Goal: Find contact information: Find contact information

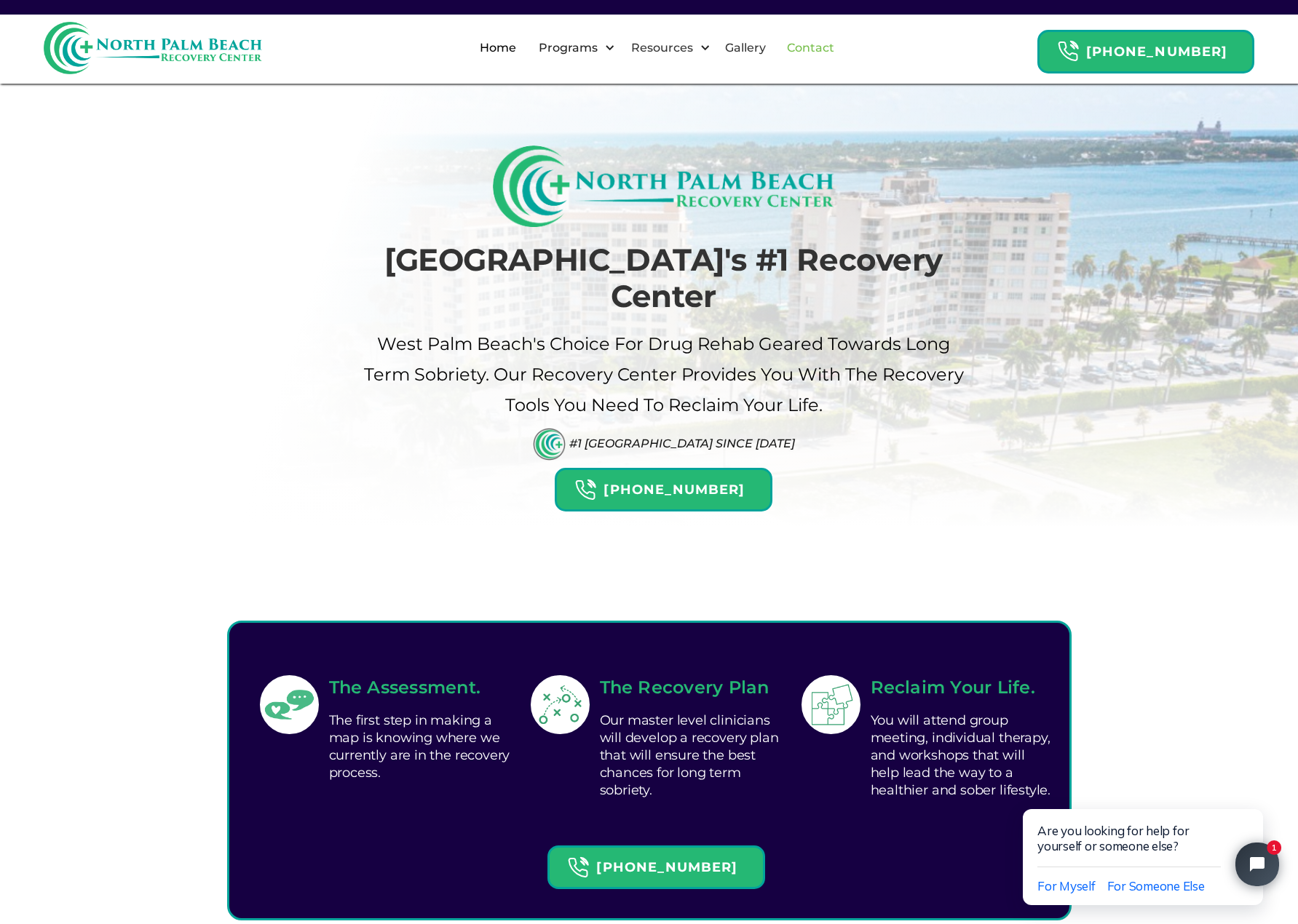
click at [833, 42] on link "Contact" at bounding box center [811, 48] width 65 height 47
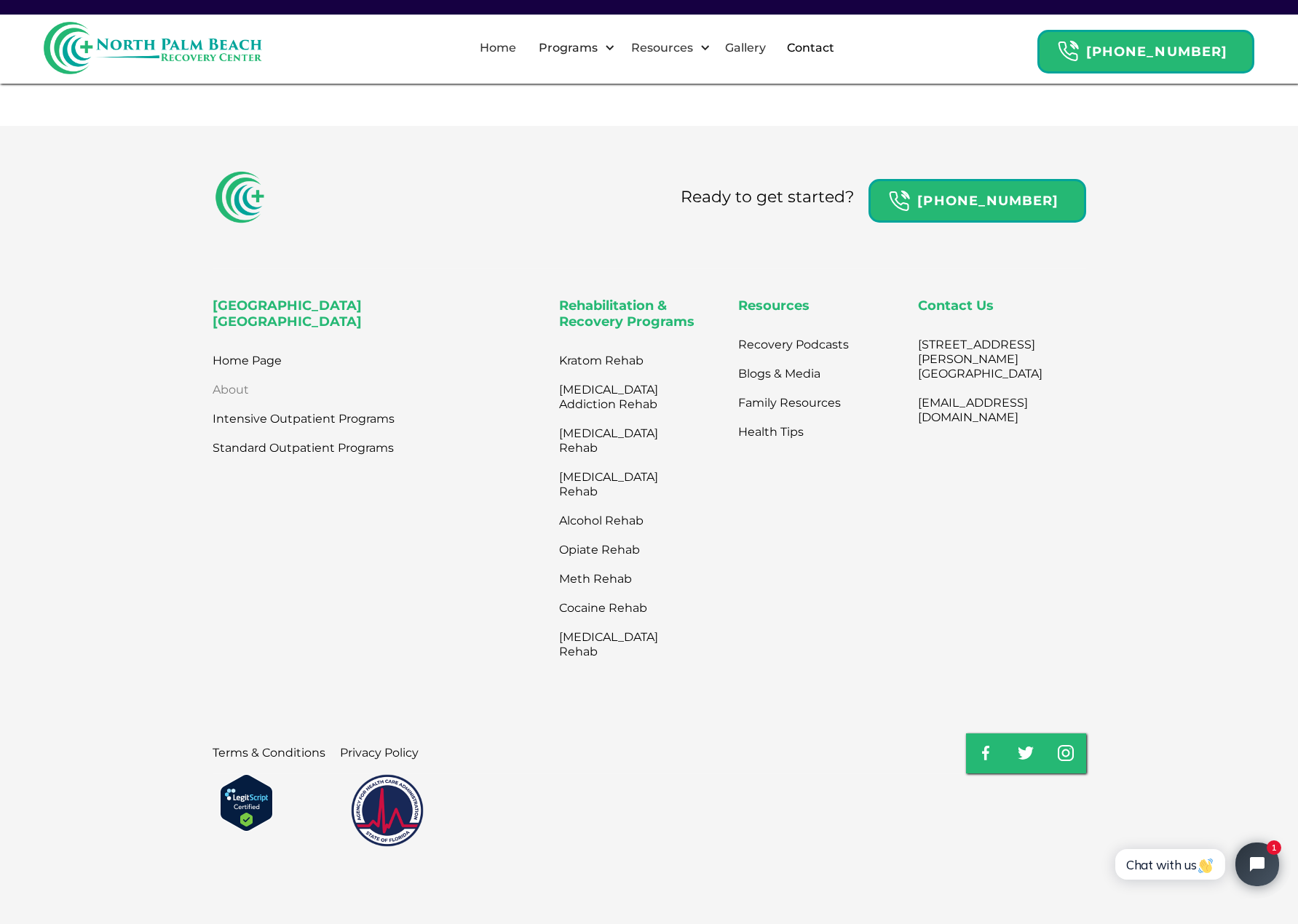
click at [227, 400] on link "About" at bounding box center [231, 390] width 36 height 29
